Goal: Task Accomplishment & Management: Manage account settings

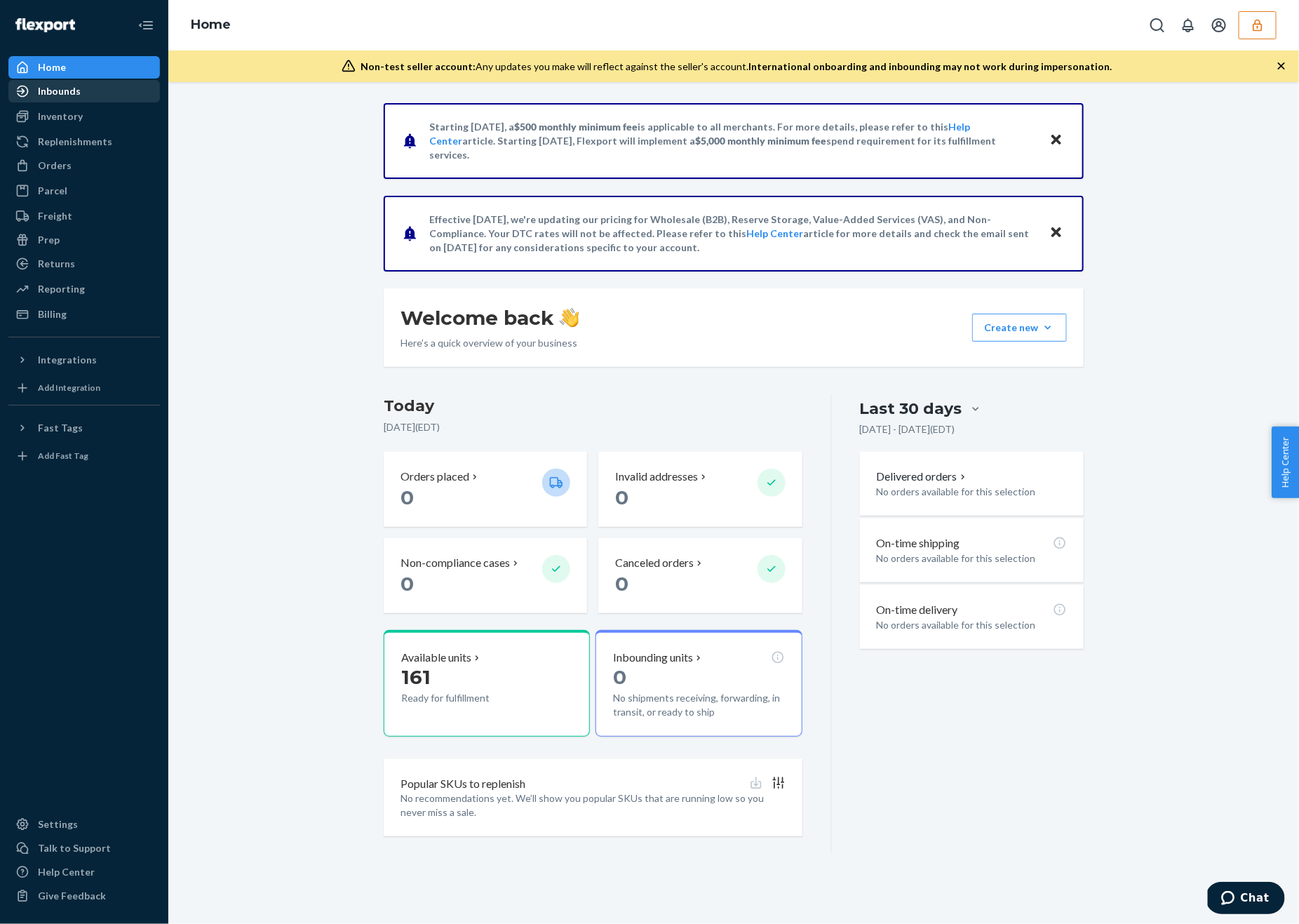
click at [53, 101] on link "Inbounds" at bounding box center [85, 91] width 152 height 22
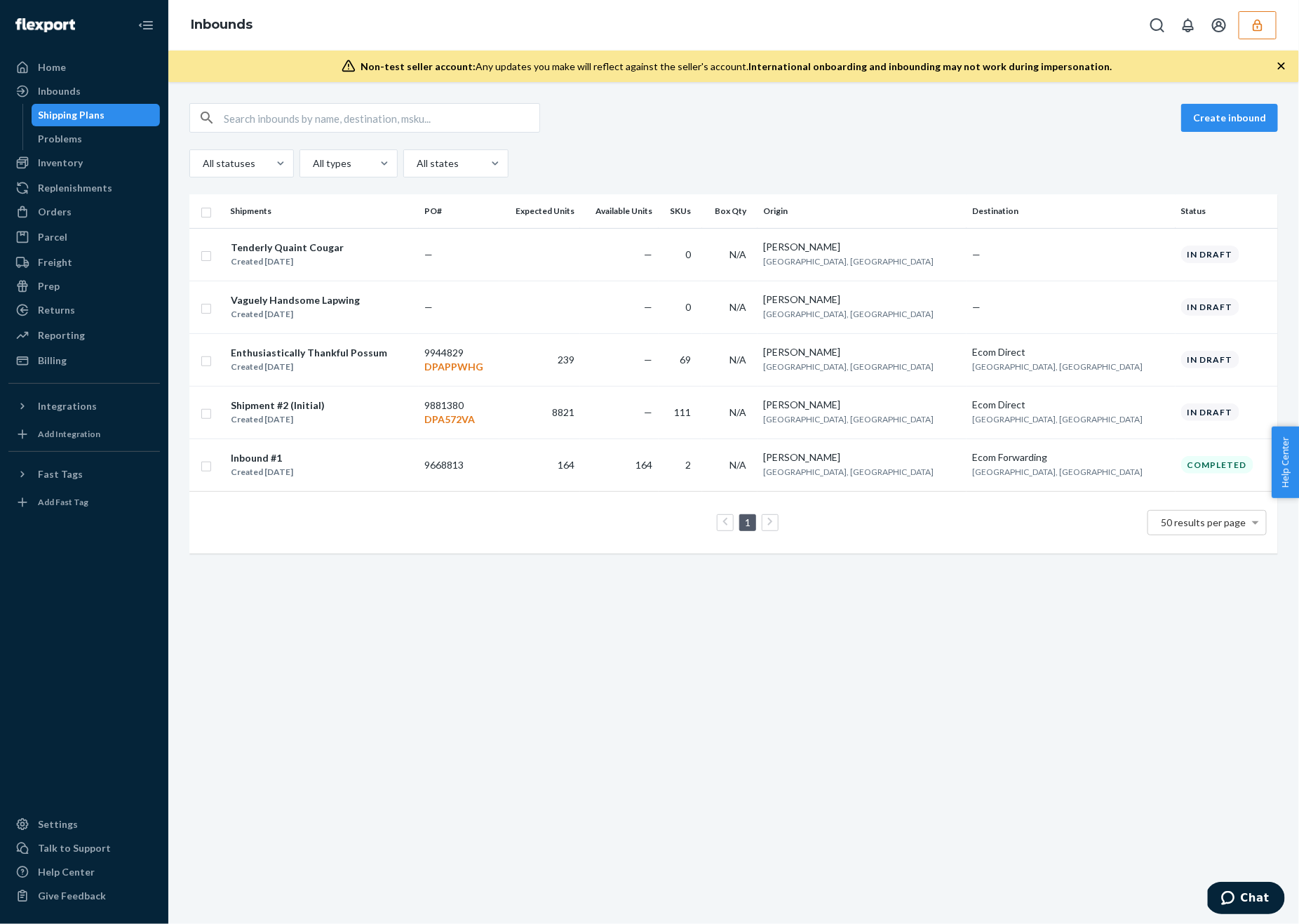
click at [1260, 16] on button "button" at bounding box center [1258, 25] width 38 height 28
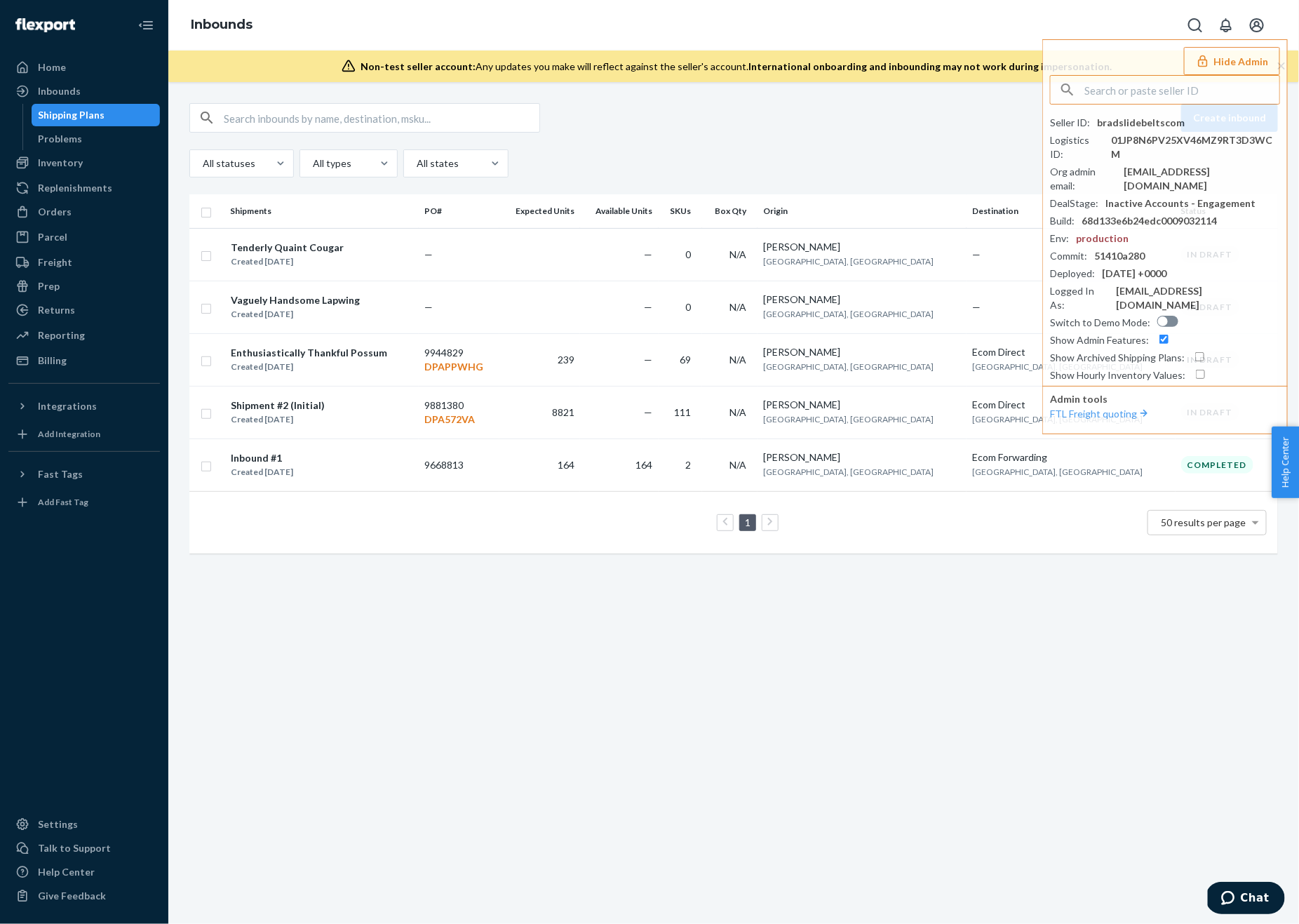
click at [781, 116] on div "Create inbound" at bounding box center [734, 118] width 1089 height 30
drag, startPoint x: 797, startPoint y: 130, endPoint x: 823, endPoint y: 135, distance: 26.5
click at [797, 130] on div "Create inbound" at bounding box center [734, 118] width 1089 height 30
click at [1225, 61] on button "Hide Admin" at bounding box center [1232, 61] width 96 height 28
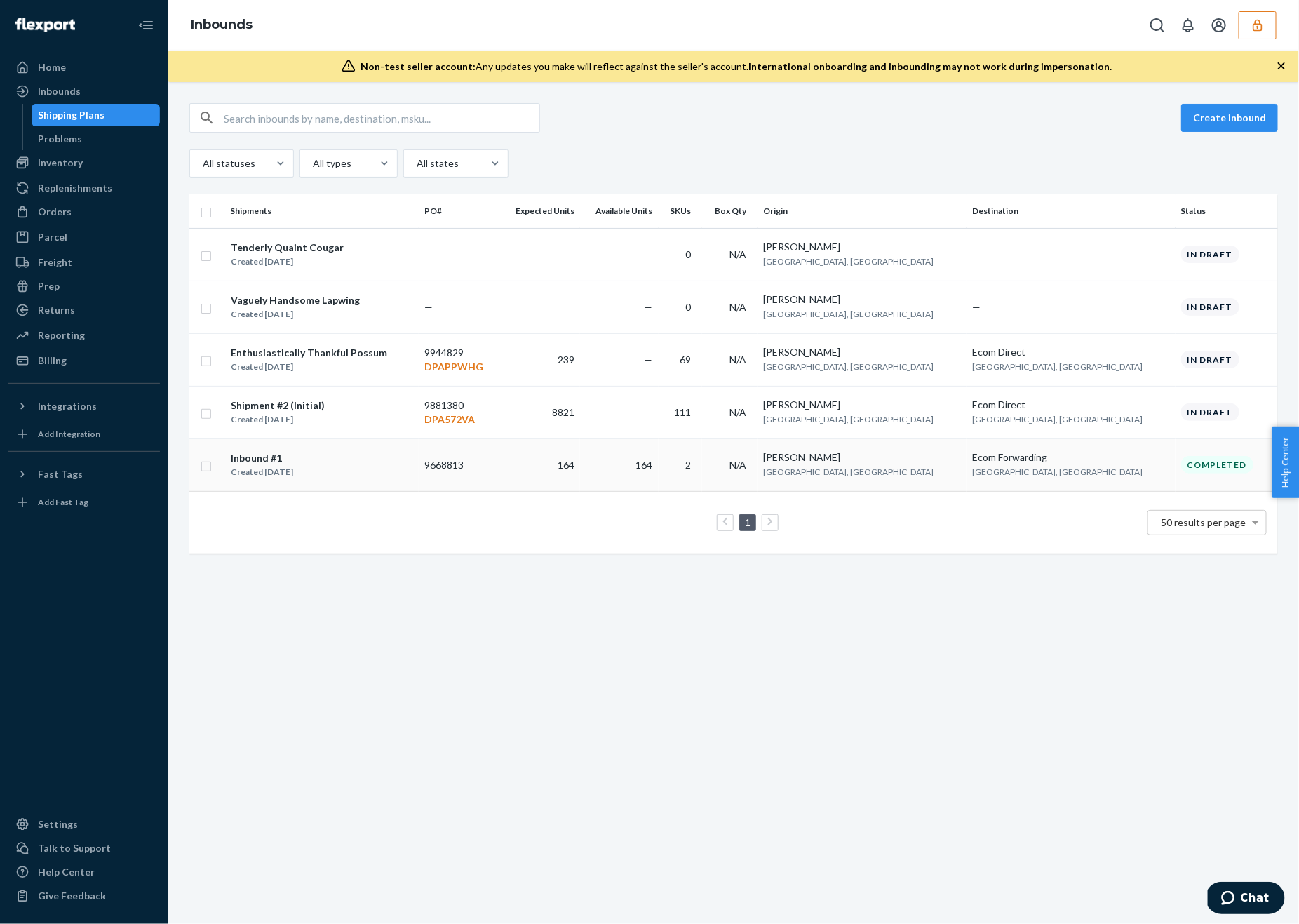
click at [659, 466] on td "164" at bounding box center [620, 465] width 79 height 53
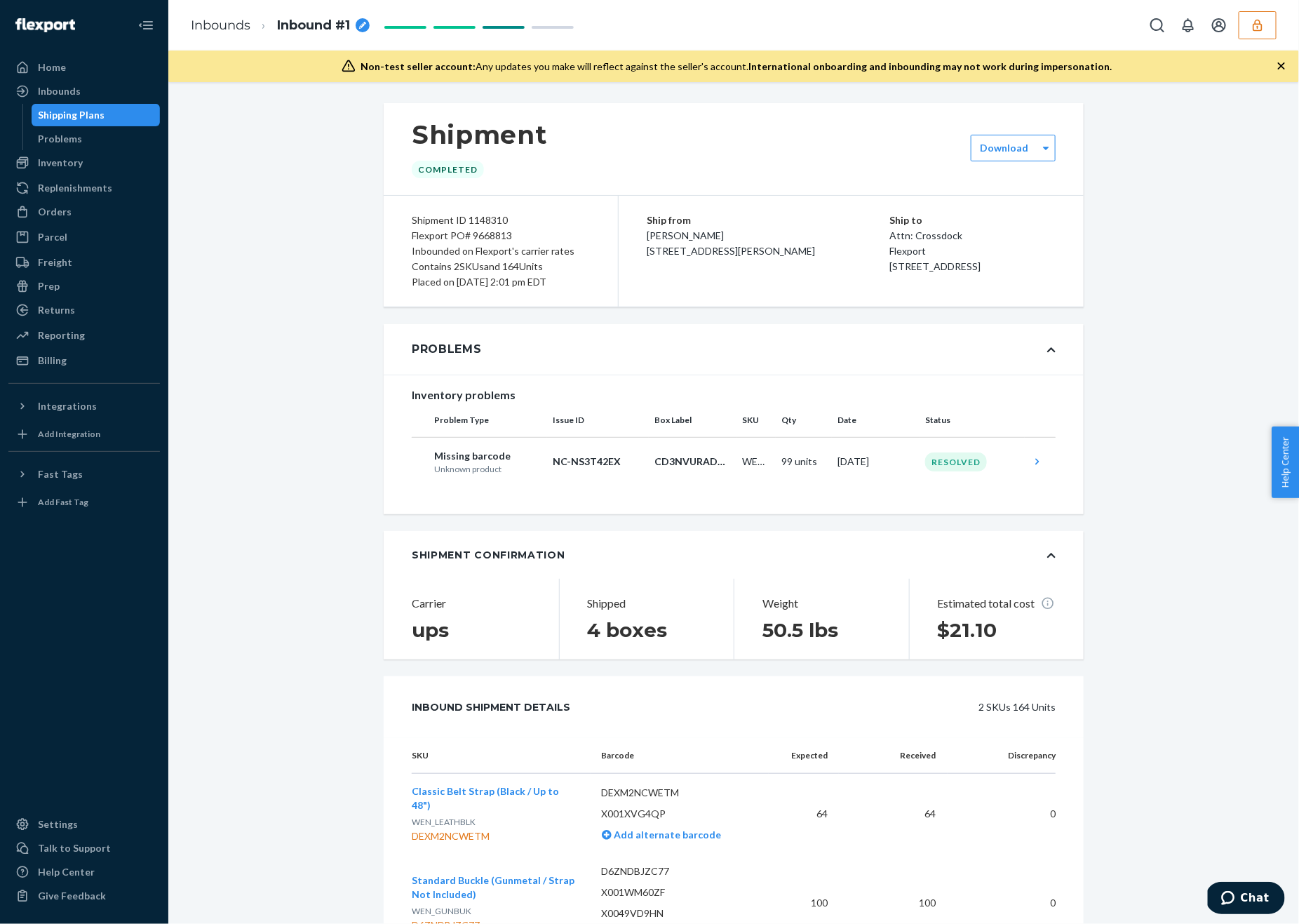
drag, startPoint x: 997, startPoint y: 278, endPoint x: 859, endPoint y: 234, distance: 144.8
click at [890, 234] on div "Ship to Attn: Crossdock Flexport [STREET_ADDRESS]" at bounding box center [973, 243] width 166 height 61
copy div "Attn: Crossdock Flexport [STREET_ADDRESS]"
